Goal: Transaction & Acquisition: Download file/media

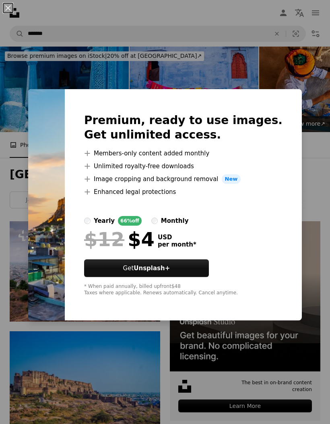
scroll to position [2797, 0]
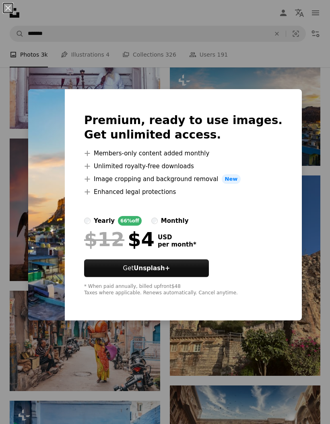
click at [193, 373] on div "An X shape Premium, ready to use images. Get unlimited access. A plus sign Memb…" at bounding box center [165, 212] width 330 height 424
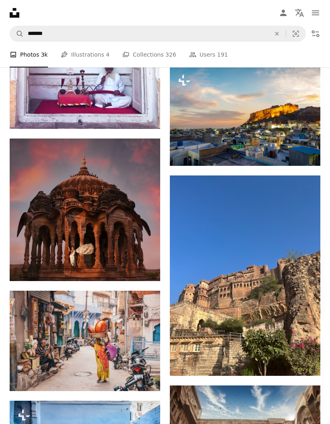
click at [264, 127] on img at bounding box center [245, 116] width 150 height 100
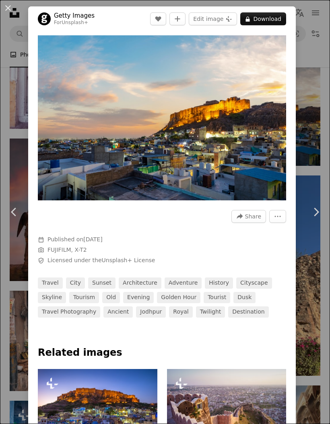
click at [251, 118] on img "Zoom in on this image" at bounding box center [162, 117] width 248 height 165
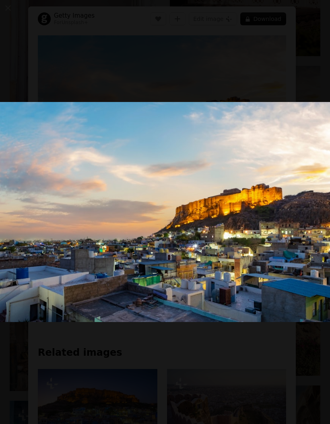
click at [236, 207] on img "Zoom out on this image" at bounding box center [165, 212] width 330 height 220
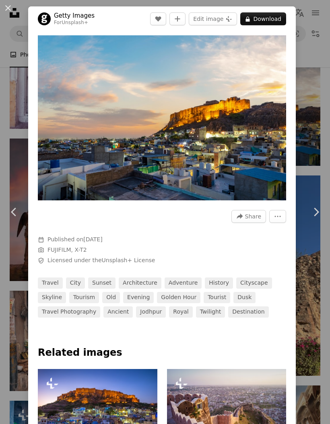
click at [268, 23] on button "A lock Download" at bounding box center [263, 18] width 46 height 13
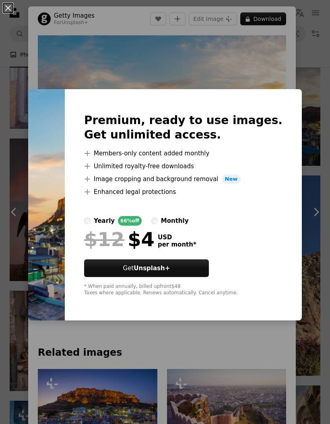
click at [177, 359] on div "An X shape Premium, ready to use images. Get unlimited access. A plus sign Memb…" at bounding box center [165, 212] width 330 height 424
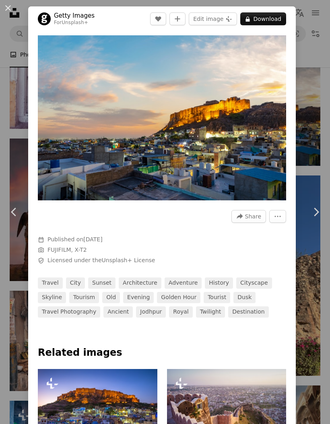
click at [10, 13] on button "An X shape" at bounding box center [8, 8] width 10 height 10
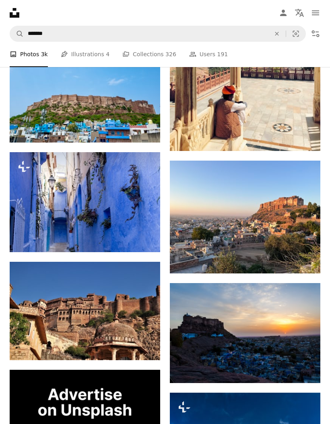
scroll to position [1529, 0]
click at [303, 264] on icon "Arrow pointing down" at bounding box center [304, 259] width 6 height 10
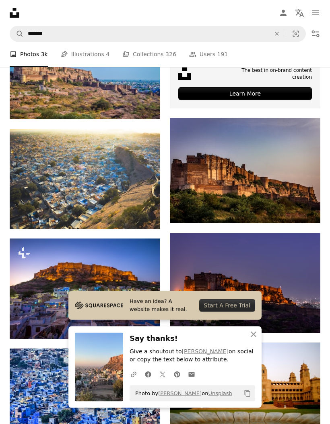
scroll to position [313, 0]
click at [258, 340] on icon "An X shape" at bounding box center [253, 335] width 10 height 10
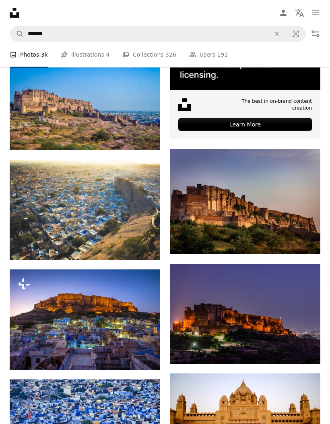
scroll to position [281, 0]
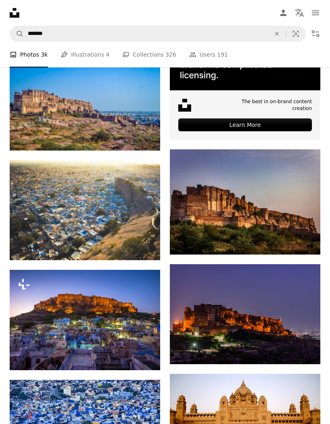
click at [307, 245] on icon "Arrow pointing down" at bounding box center [304, 240] width 6 height 10
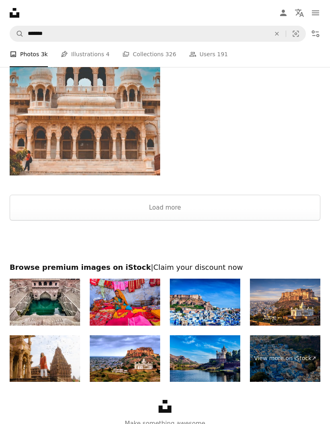
scroll to position [3400, 0]
click at [196, 213] on button "Load more" at bounding box center [165, 208] width 310 height 26
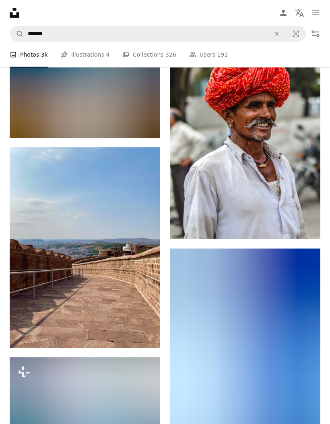
scroll to position [4141, 0]
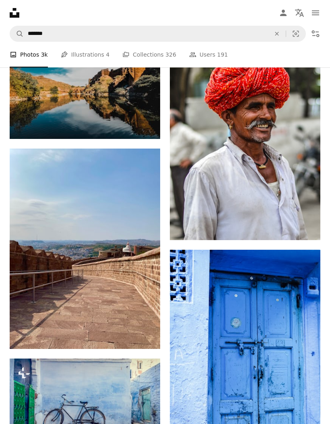
click at [143, 335] on icon "Arrow pointing down" at bounding box center [144, 335] width 6 height 10
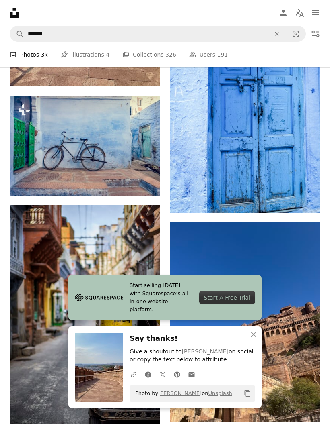
click at [255, 338] on icon "button" at bounding box center [253, 335] width 6 height 6
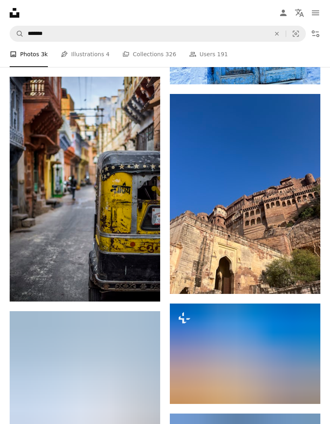
scroll to position [4532, 0]
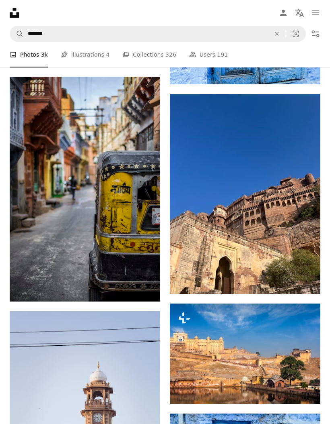
click at [303, 282] on icon "Download" at bounding box center [303, 280] width 5 height 6
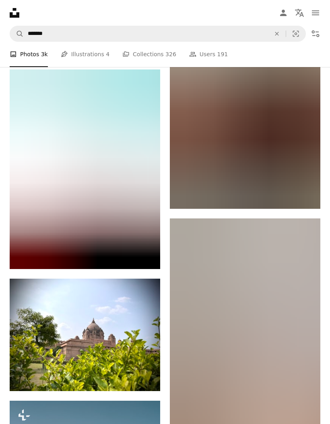
scroll to position [6327, 0]
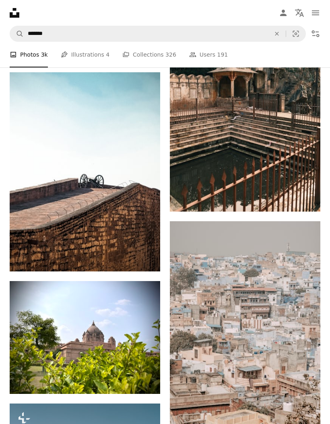
click at [146, 262] on icon "Arrow pointing down" at bounding box center [144, 257] width 6 height 10
click at [143, 258] on icon "Arrow pointing down" at bounding box center [144, 257] width 6 height 10
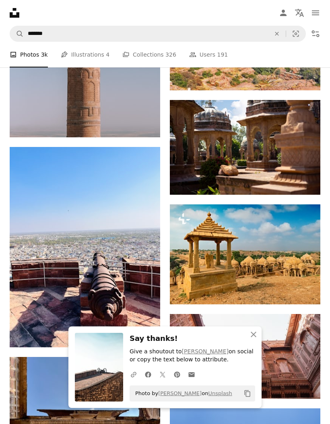
click at [257, 340] on icon "An X shape" at bounding box center [253, 335] width 10 height 10
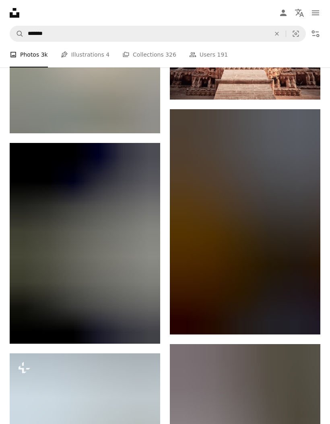
scroll to position [12277, 0]
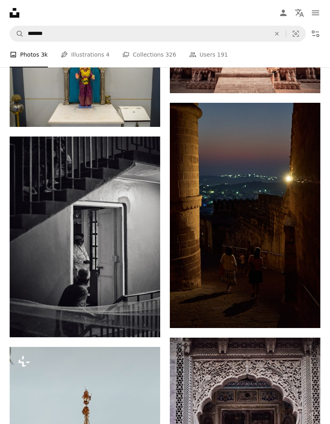
click at [310, 309] on link "Arrow pointing down" at bounding box center [304, 313] width 16 height 13
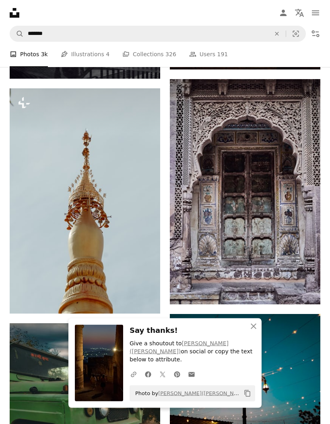
click at [255, 332] on icon "An X shape" at bounding box center [253, 327] width 10 height 10
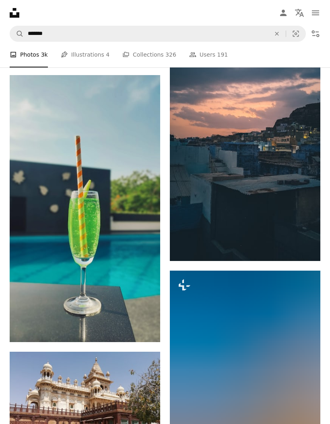
scroll to position [24010, 0]
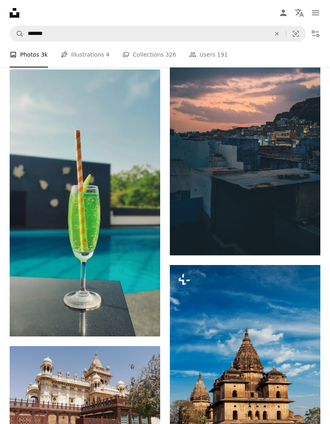
click at [309, 238] on link "Arrow pointing down" at bounding box center [304, 241] width 16 height 13
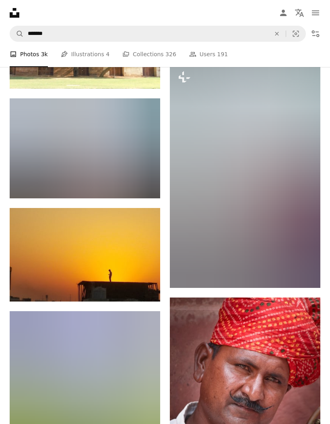
scroll to position [31207, 0]
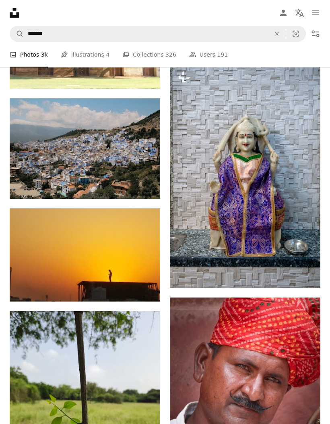
click at [148, 189] on link "Arrow pointing down" at bounding box center [144, 184] width 16 height 13
click at [147, 189] on link "Arrow pointing down" at bounding box center [144, 184] width 16 height 13
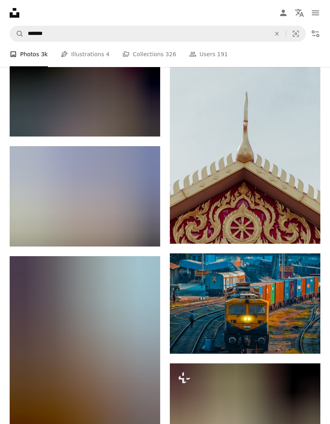
scroll to position [43884, 0]
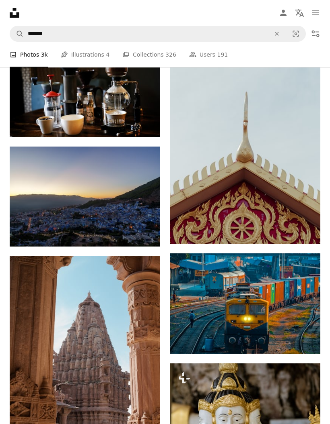
click at [144, 235] on icon "Download" at bounding box center [143, 232] width 5 height 6
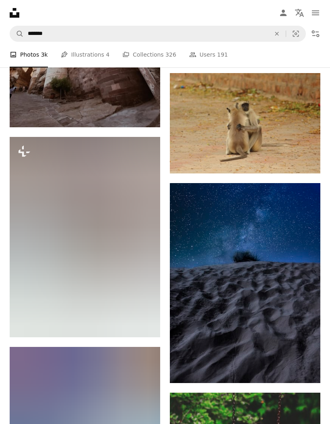
scroll to position [49420, 0]
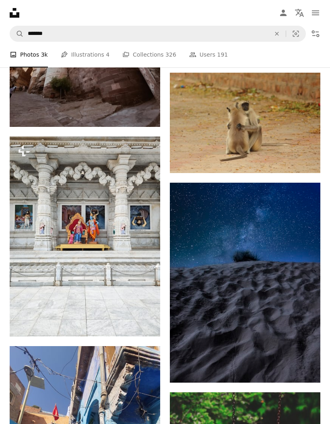
click at [144, 115] on icon "Download" at bounding box center [143, 112] width 5 height 6
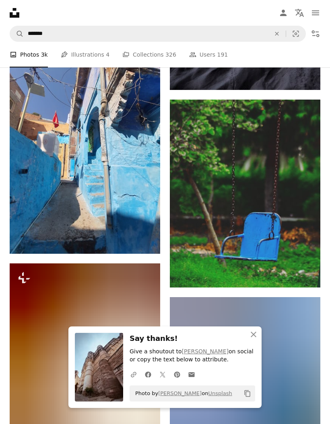
scroll to position [49715, 0]
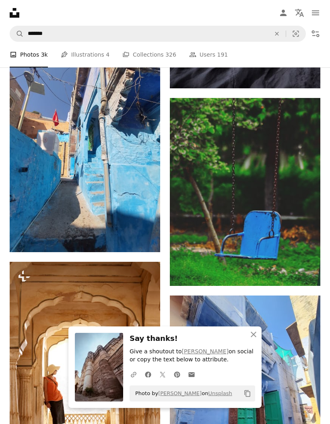
click at [258, 340] on icon "An X shape" at bounding box center [253, 335] width 10 height 10
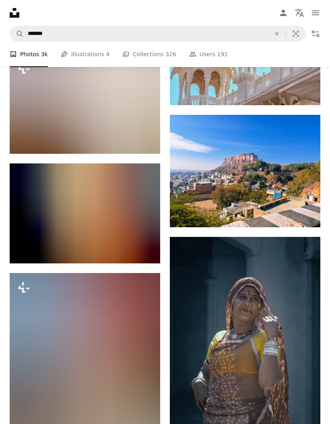
scroll to position [51364, 0]
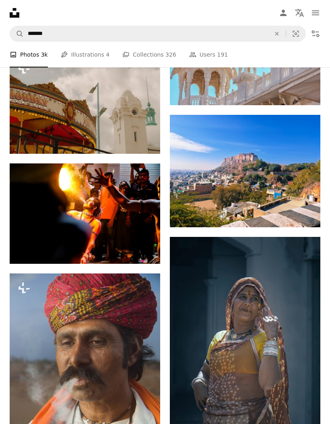
click at [305, 217] on icon "Arrow pointing down" at bounding box center [304, 213] width 6 height 10
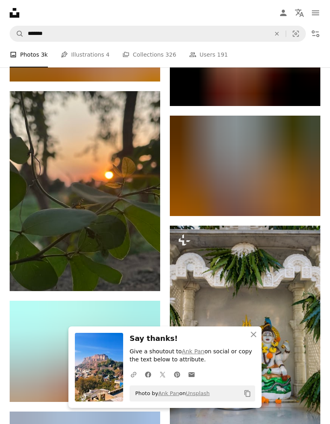
scroll to position [50441, 0]
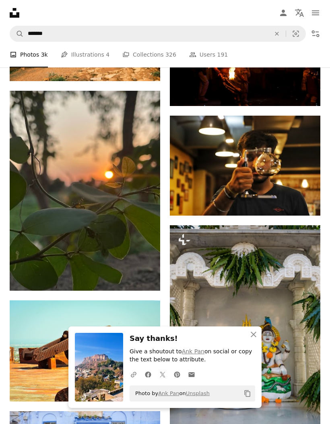
click at [259, 335] on button "An X shape Close" at bounding box center [253, 335] width 16 height 16
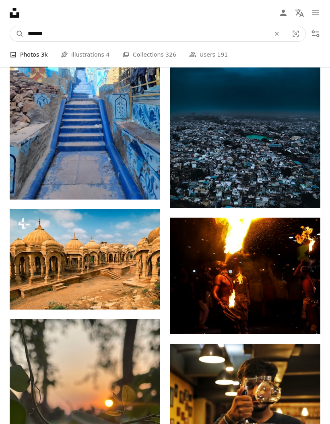
click at [106, 33] on input "*******" at bounding box center [146, 33] width 244 height 15
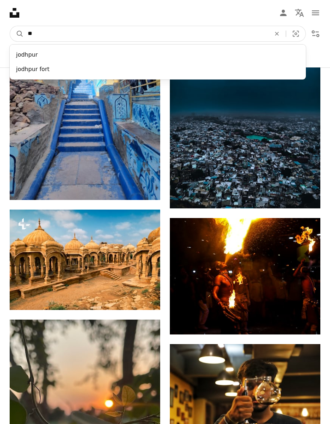
type input "*"
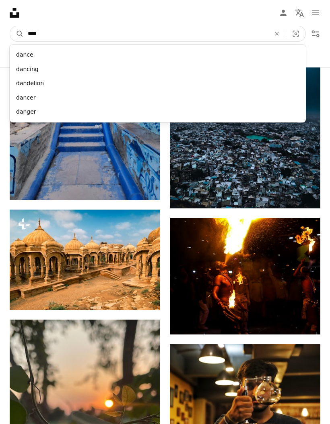
type input "*****"
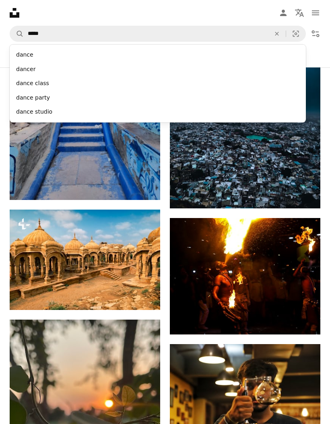
click at [68, 50] on div "dance" at bounding box center [158, 55] width 296 height 14
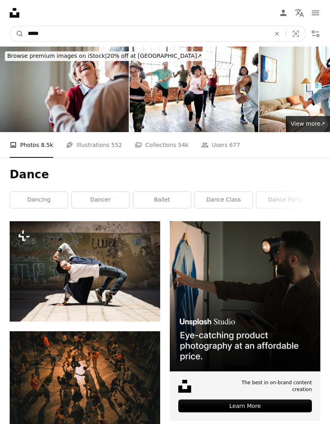
click at [102, 35] on input "*****" at bounding box center [146, 33] width 244 height 15
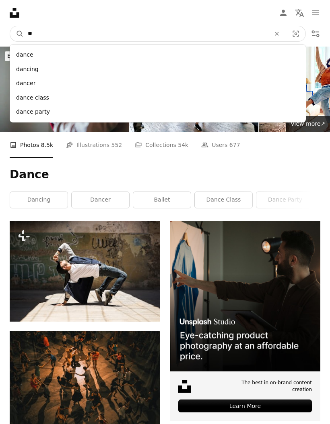
type input "*"
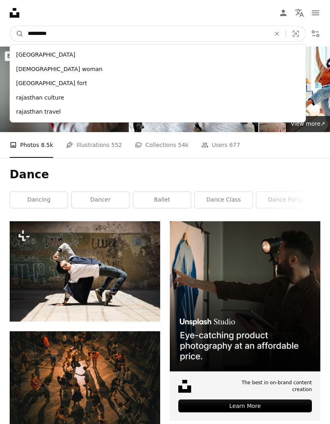
type input "**********"
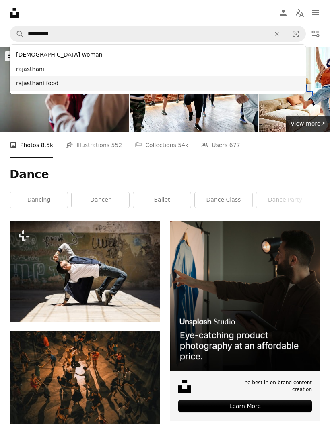
click at [69, 86] on div "rajasthani food" at bounding box center [158, 83] width 296 height 14
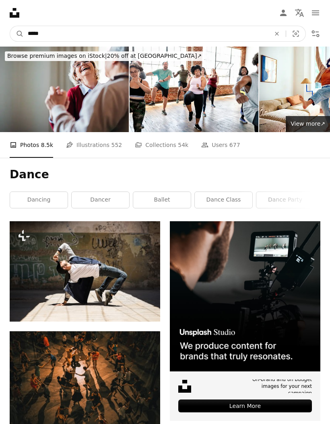
click at [108, 35] on input "*****" at bounding box center [146, 33] width 244 height 15
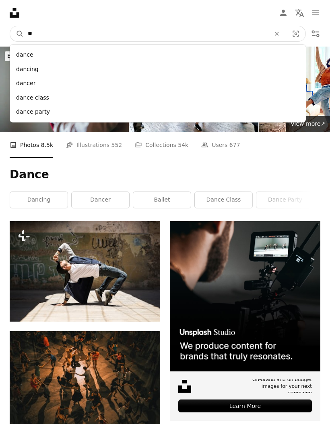
type input "*"
type input "******"
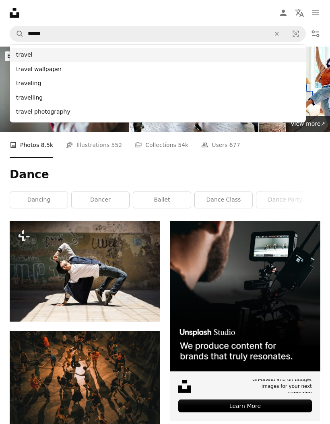
click at [56, 58] on div "travel" at bounding box center [158, 55] width 296 height 14
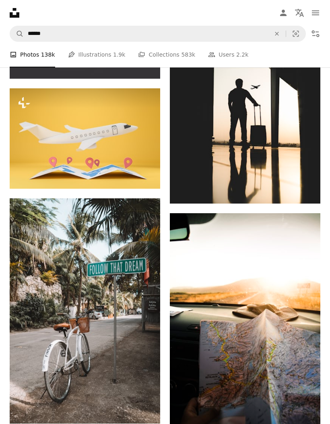
scroll to position [1363, 0]
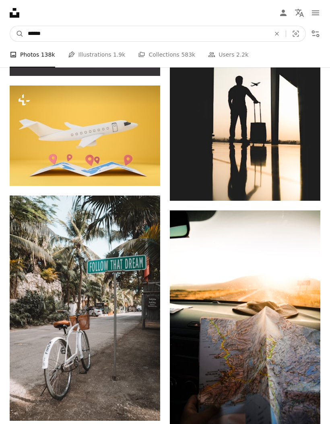
click at [114, 29] on input "******" at bounding box center [146, 33] width 244 height 15
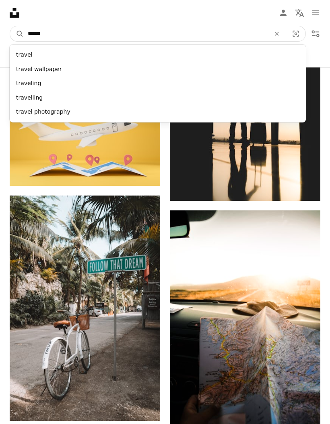
click at [105, 27] on input "******" at bounding box center [146, 33] width 244 height 15
click at [108, 29] on input "******" at bounding box center [146, 33] width 244 height 15
click at [122, 30] on input "******" at bounding box center [146, 33] width 244 height 15
click at [117, 32] on input "******" at bounding box center [146, 33] width 244 height 15
type input "*"
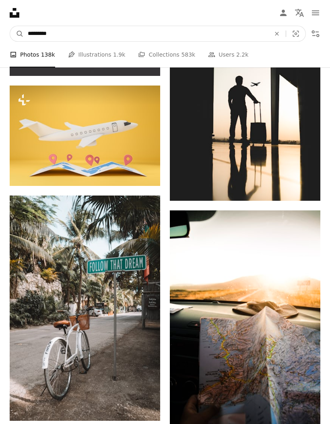
type input "*******"
click at [17, 34] on button "A magnifying glass" at bounding box center [17, 33] width 14 height 15
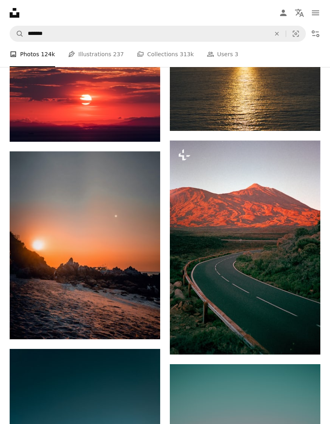
scroll to position [1193, 0]
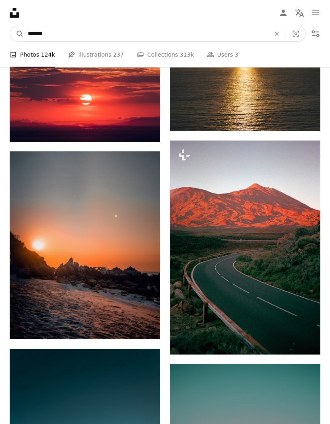
click at [111, 36] on input "*******" at bounding box center [146, 33] width 244 height 15
type input "**********"
click at [17, 34] on button "A magnifying glass" at bounding box center [17, 33] width 14 height 15
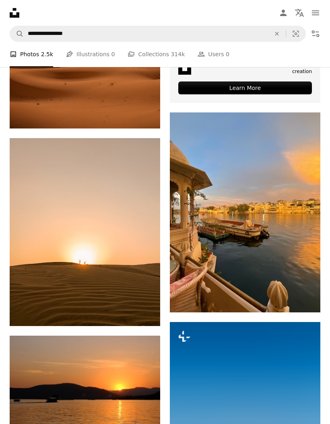
scroll to position [318, 0]
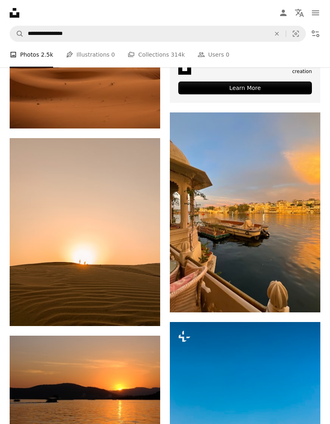
click at [302, 301] on icon "Arrow pointing down" at bounding box center [304, 298] width 6 height 10
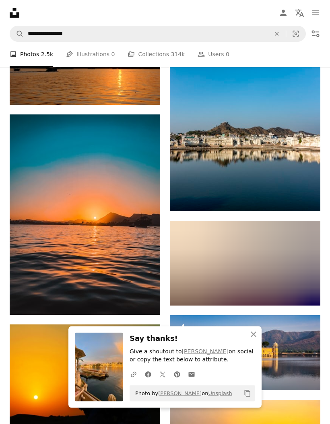
scroll to position [650, 0]
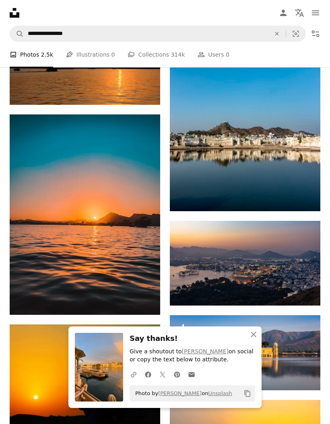
click at [305, 296] on icon "Arrow pointing down" at bounding box center [304, 291] width 6 height 10
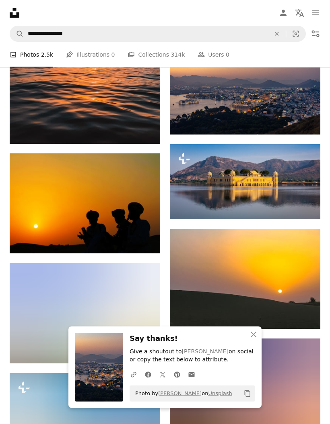
scroll to position [836, 0]
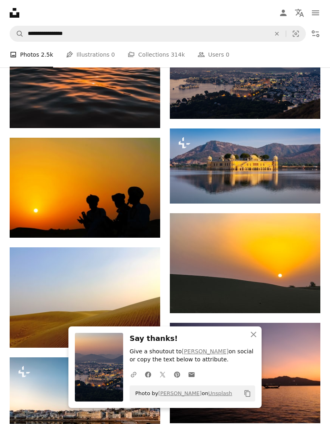
click at [147, 220] on link "Arrow pointing down" at bounding box center [144, 223] width 16 height 13
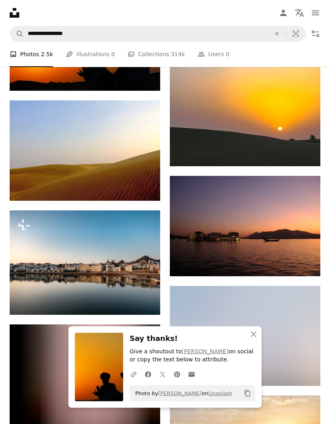
scroll to position [997, 0]
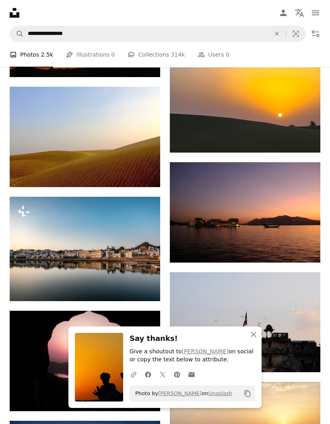
click at [261, 343] on button "An X shape Close" at bounding box center [253, 335] width 16 height 16
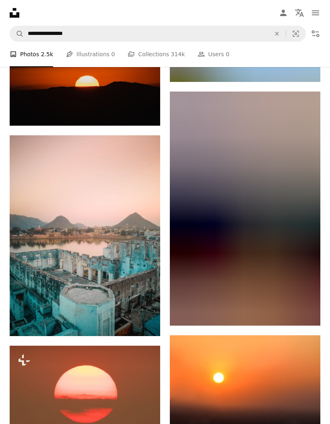
scroll to position [3243, 0]
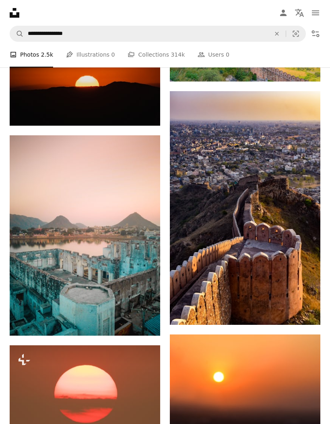
click at [306, 313] on icon "Download" at bounding box center [303, 310] width 5 height 6
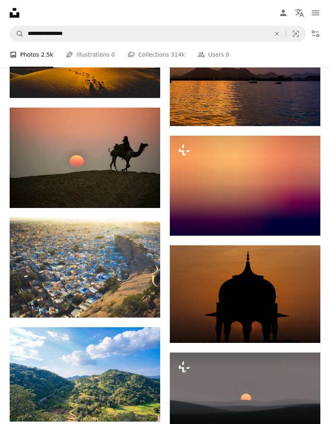
scroll to position [4218, 0]
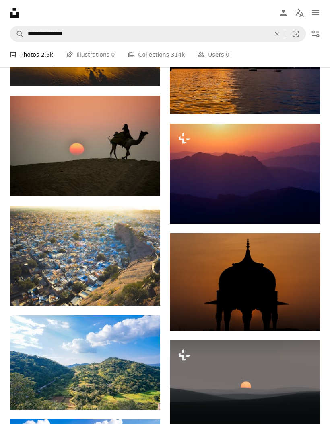
click at [147, 296] on icon "Arrow pointing down" at bounding box center [144, 291] width 6 height 10
